Goal: Find specific page/section: Find specific page/section

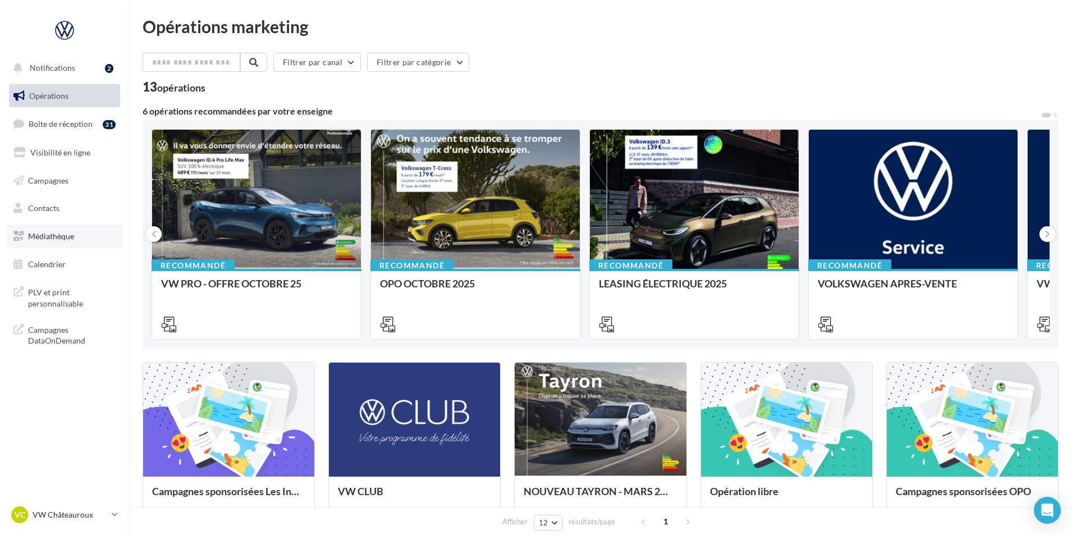
click at [65, 241] on link "Médiathèque" at bounding box center [65, 237] width 116 height 24
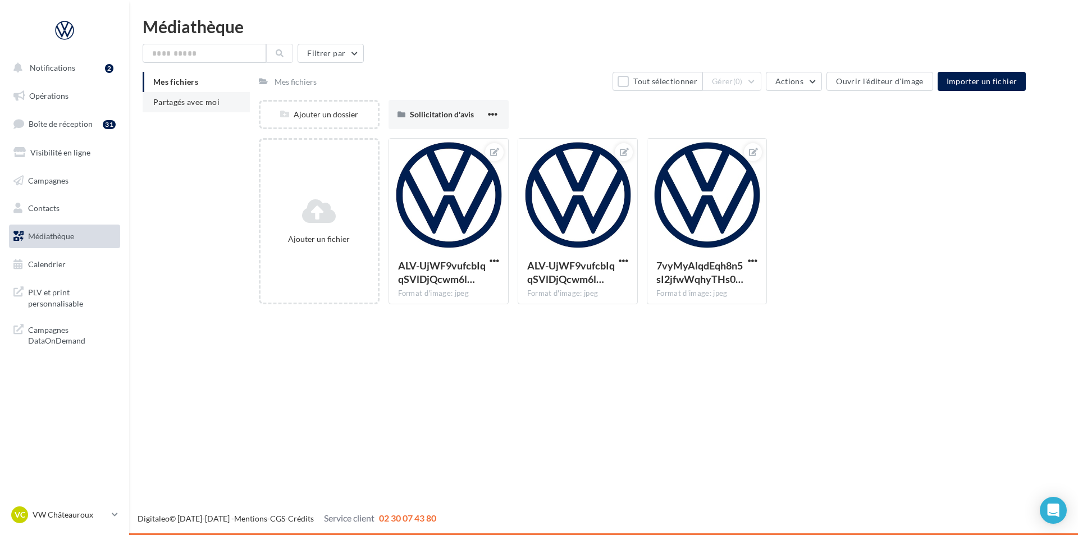
click at [186, 104] on span "Partagés avec moi" at bounding box center [186, 102] width 66 height 10
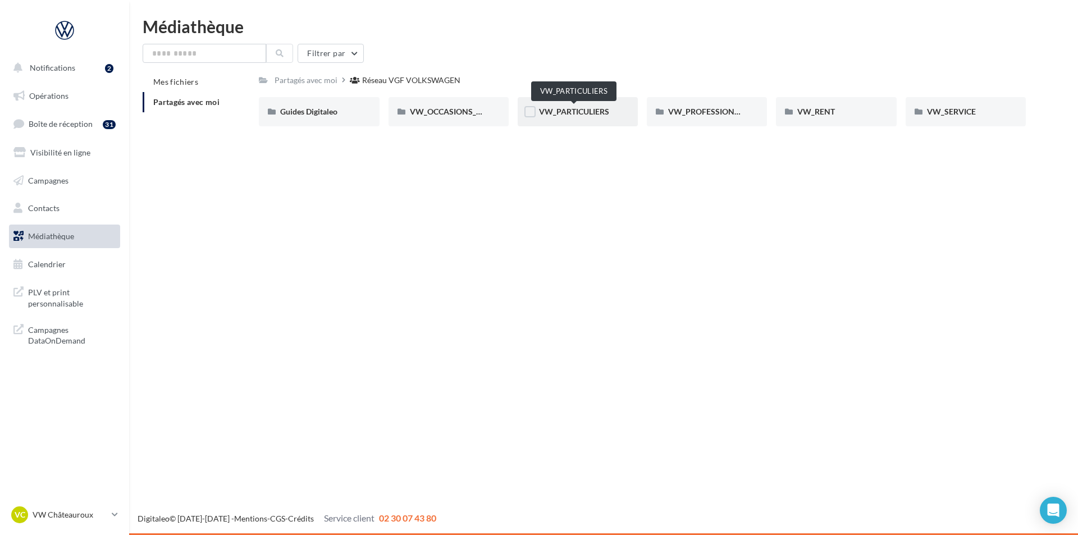
click at [566, 113] on span "VW_PARTICULIERS" at bounding box center [574, 112] width 70 height 10
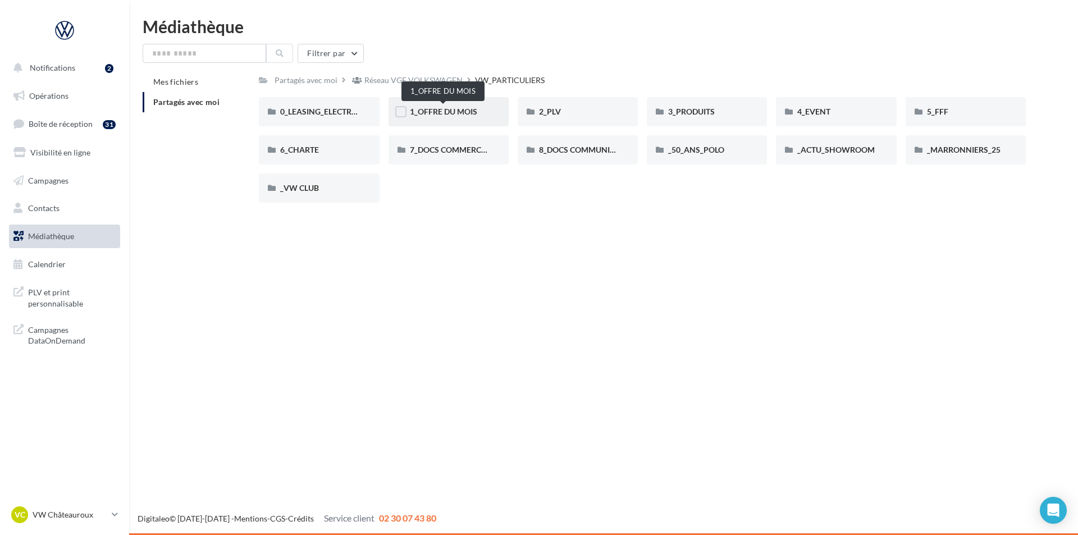
click at [475, 116] on span "1_OFFRE DU MOIS" at bounding box center [443, 112] width 67 height 10
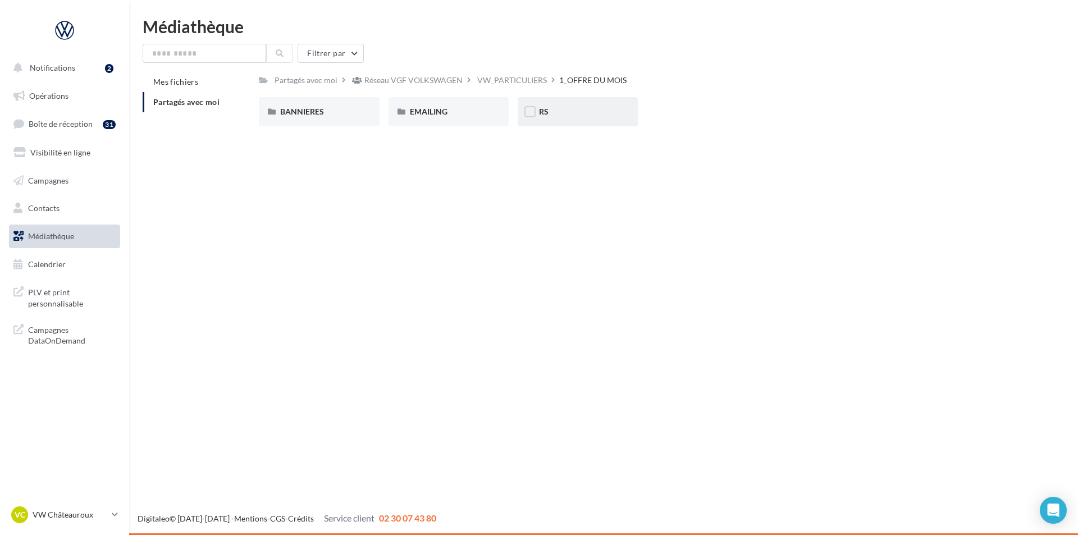
click at [574, 107] on div "RS" at bounding box center [577, 111] width 77 height 11
click at [435, 113] on span "SANS PO" at bounding box center [427, 112] width 34 height 10
click at [464, 114] on div "T-CROSS" at bounding box center [448, 111] width 77 height 11
click at [345, 123] on div "AVEC PO" at bounding box center [319, 111] width 120 height 29
click at [440, 116] on span "T-CROSS" at bounding box center [426, 112] width 32 height 10
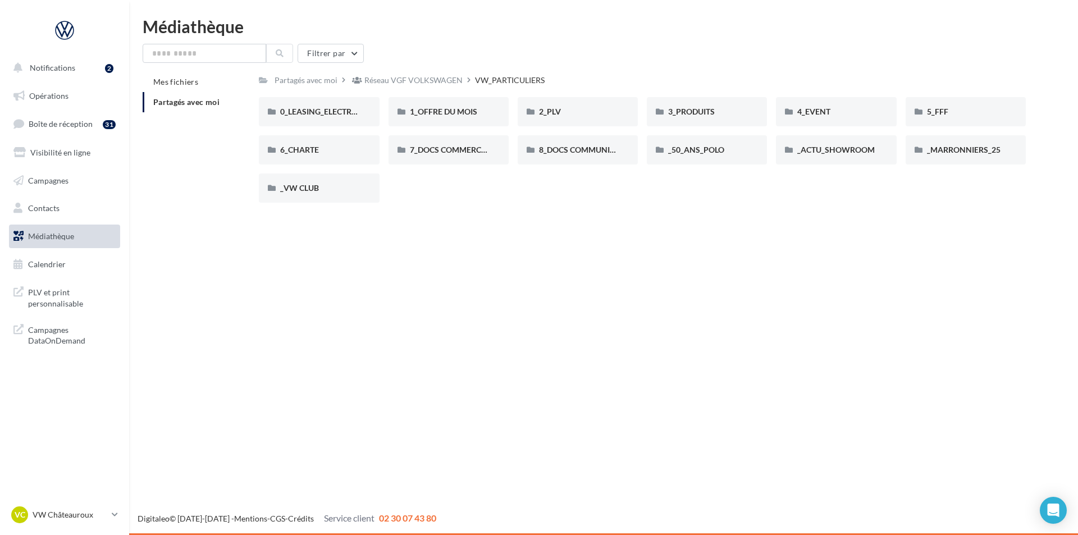
click at [159, 25] on div "Médiathèque" at bounding box center [604, 26] width 922 height 17
click at [80, 100] on link "Opérations" at bounding box center [65, 96] width 116 height 24
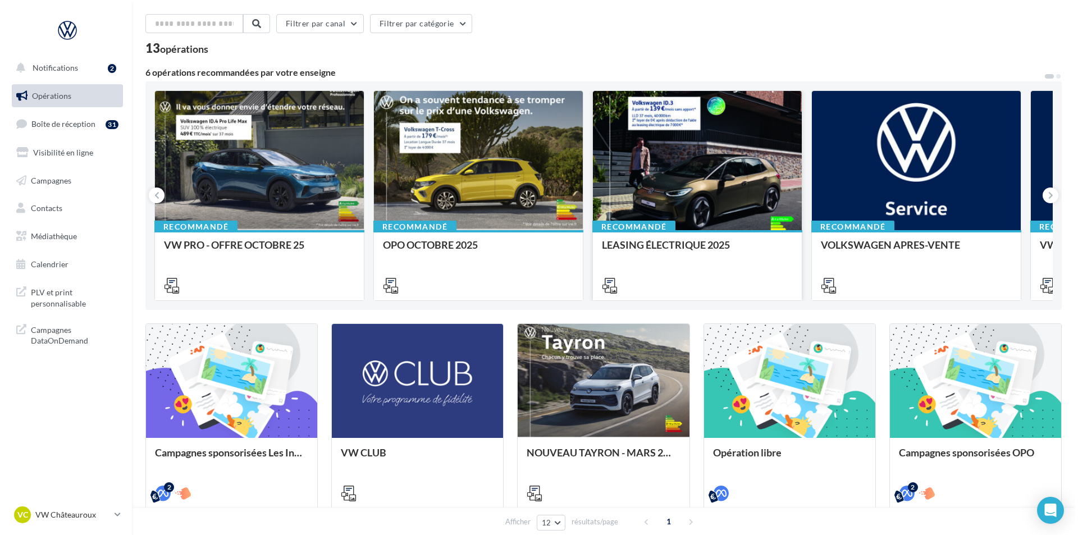
scroll to position [56, 0]
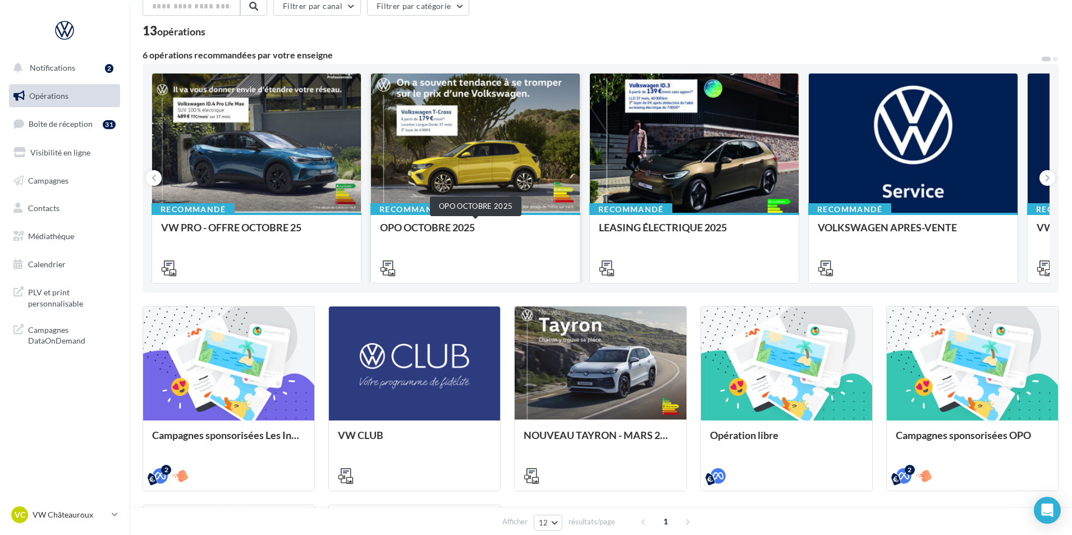
click at [495, 233] on div "OPO OCTOBRE 2025" at bounding box center [475, 233] width 191 height 22
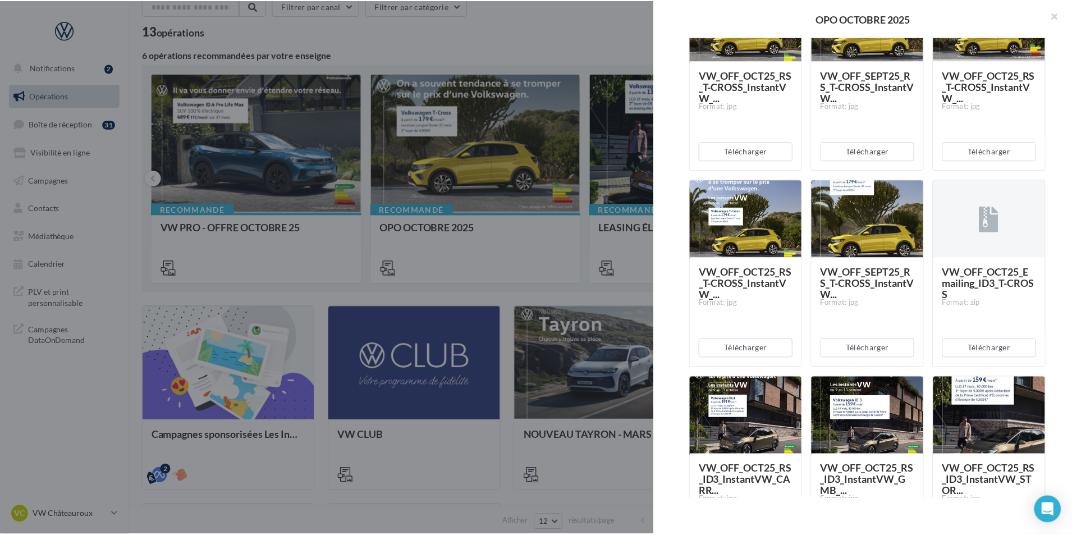
scroll to position [757, 0]
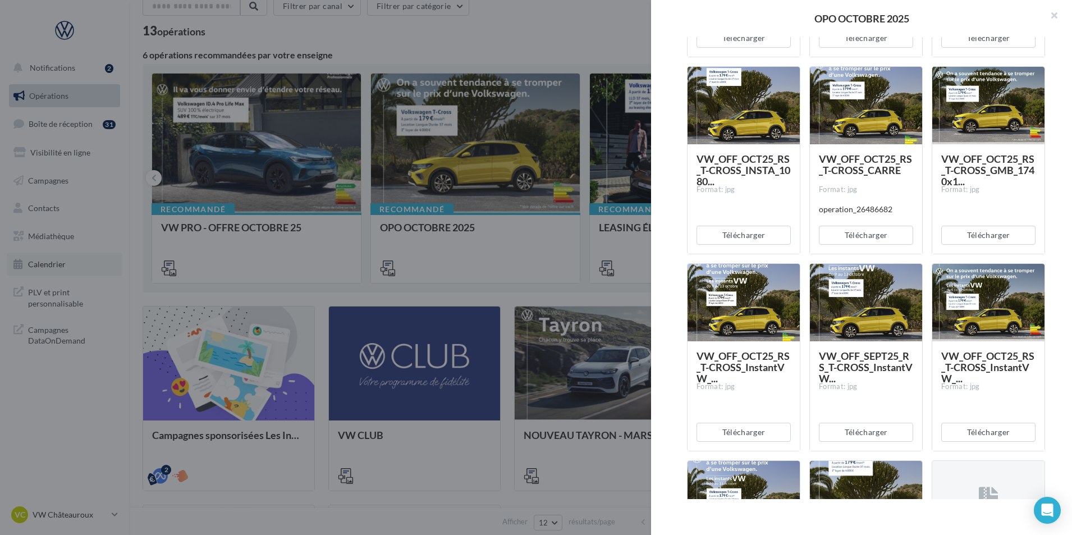
drag, startPoint x: 53, startPoint y: 298, endPoint x: 45, endPoint y: 253, distance: 45.7
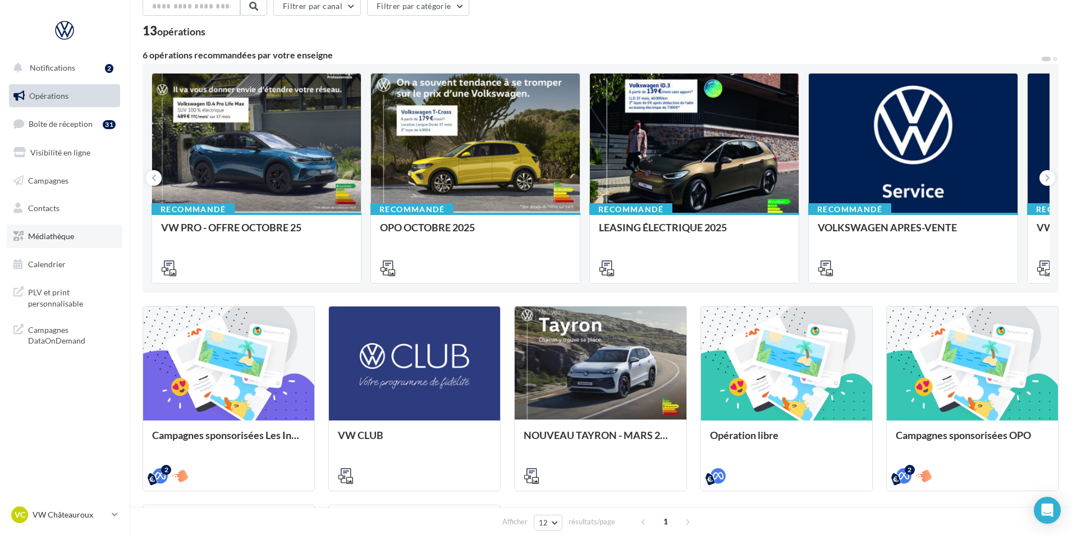
click at [57, 238] on span "Médiathèque" at bounding box center [51, 236] width 46 height 10
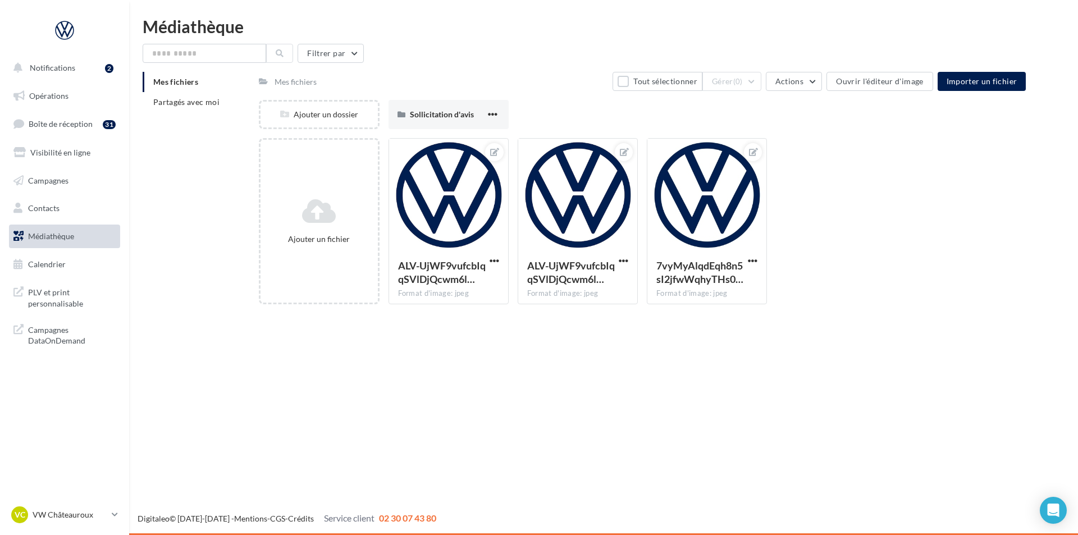
drag, startPoint x: 203, startPoint y: 110, endPoint x: 208, endPoint y: 67, distance: 43.0
click at [204, 97] on li "Partagés avec moi" at bounding box center [196, 102] width 107 height 20
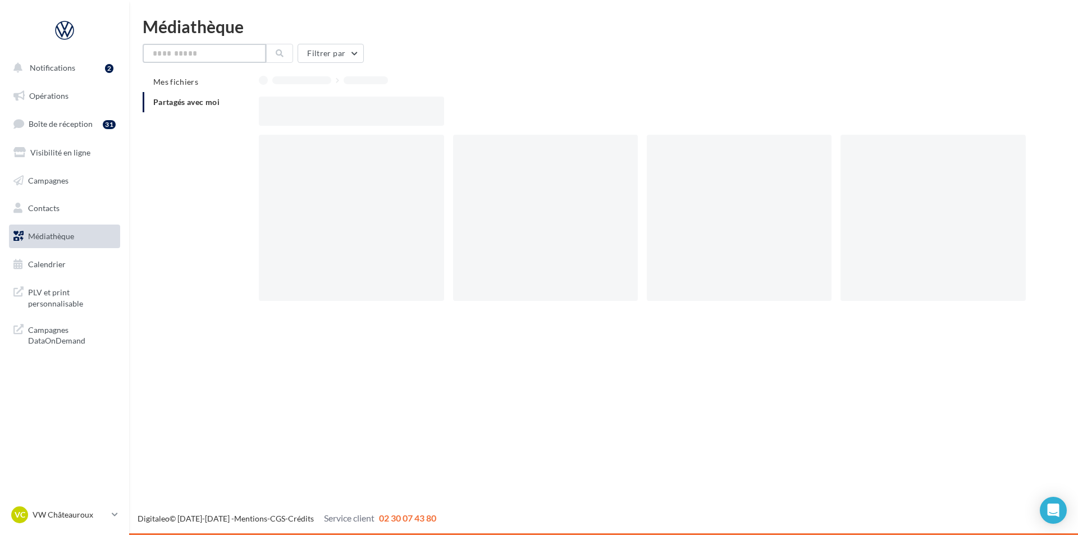
click at [212, 54] on input "text" at bounding box center [204, 53] width 123 height 19
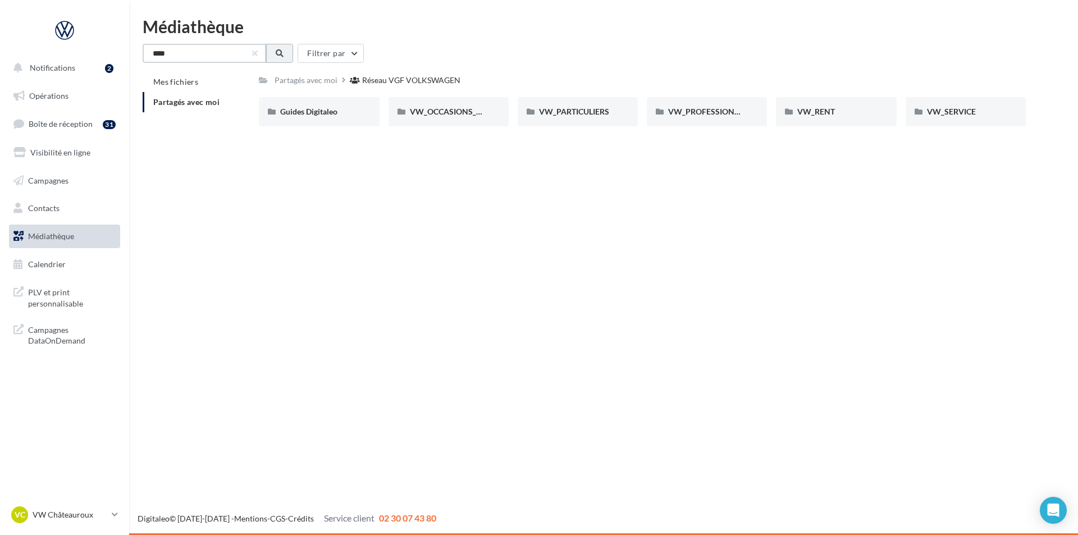
type input "****"
click at [283, 53] on icon at bounding box center [280, 53] width 8 height 8
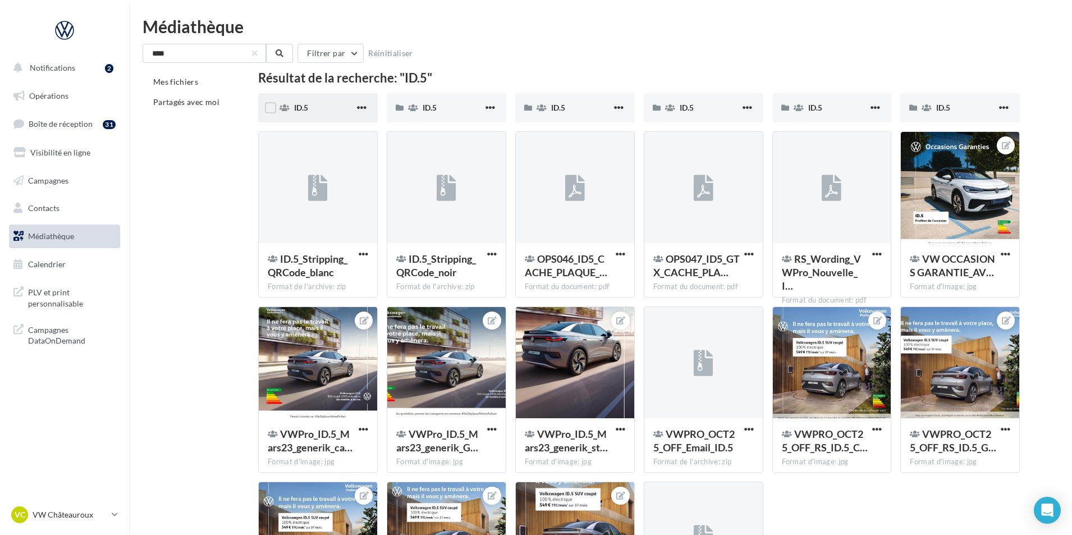
click at [342, 108] on div "ID.5" at bounding box center [324, 107] width 61 height 11
click at [432, 111] on span "ID.5" at bounding box center [430, 108] width 14 height 10
click at [564, 112] on span "ID.5" at bounding box center [558, 108] width 14 height 10
click at [701, 108] on div "ID.5" at bounding box center [710, 107] width 61 height 11
click at [826, 112] on div "ID.5" at bounding box center [838, 107] width 61 height 11
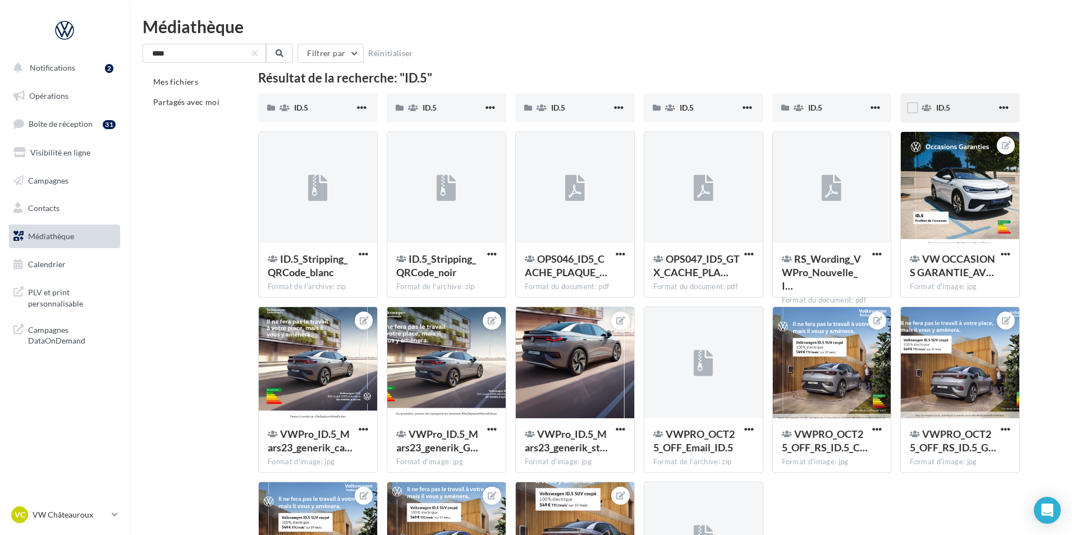
click at [937, 109] on span "ID.5" at bounding box center [943, 108] width 14 height 10
